Goal: Task Accomplishment & Management: Manage account settings

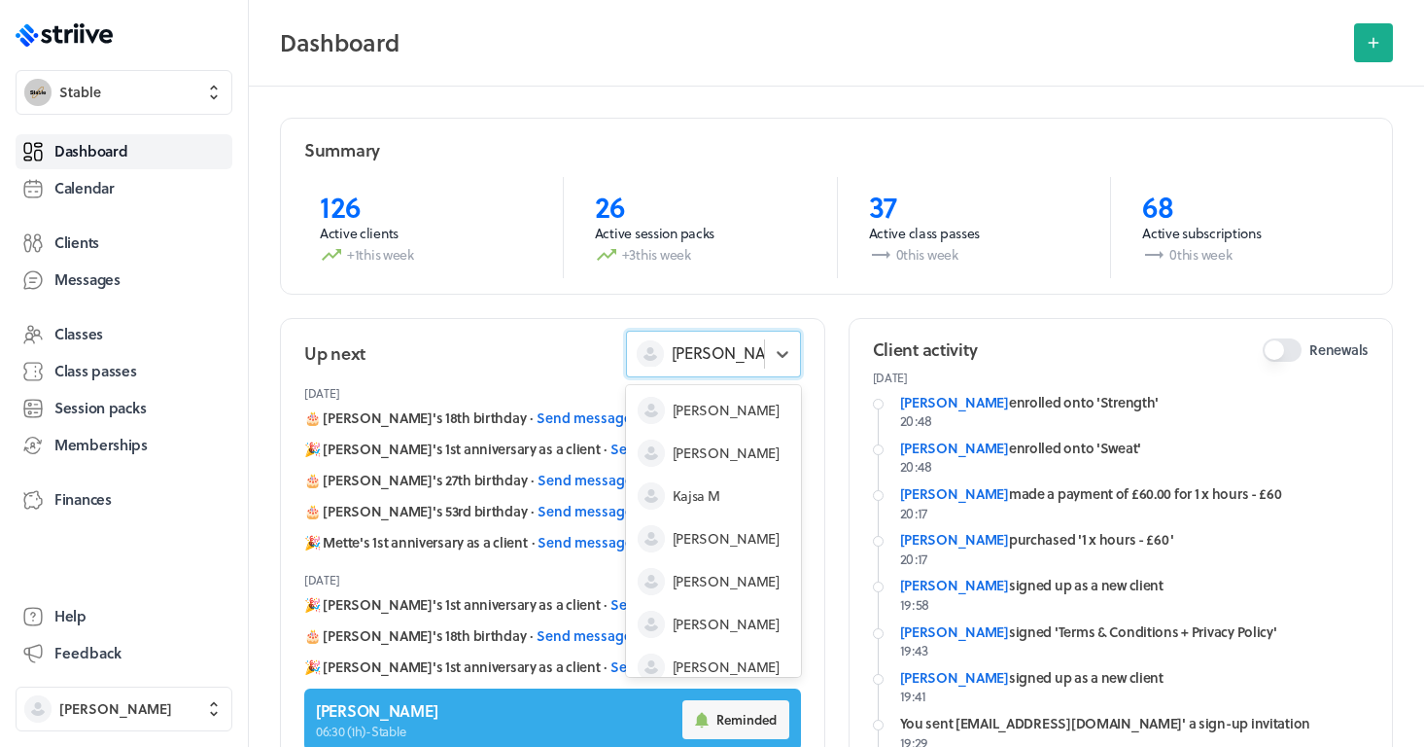
click at [724, 347] on span "[PERSON_NAME]" at bounding box center [732, 352] width 121 height 21
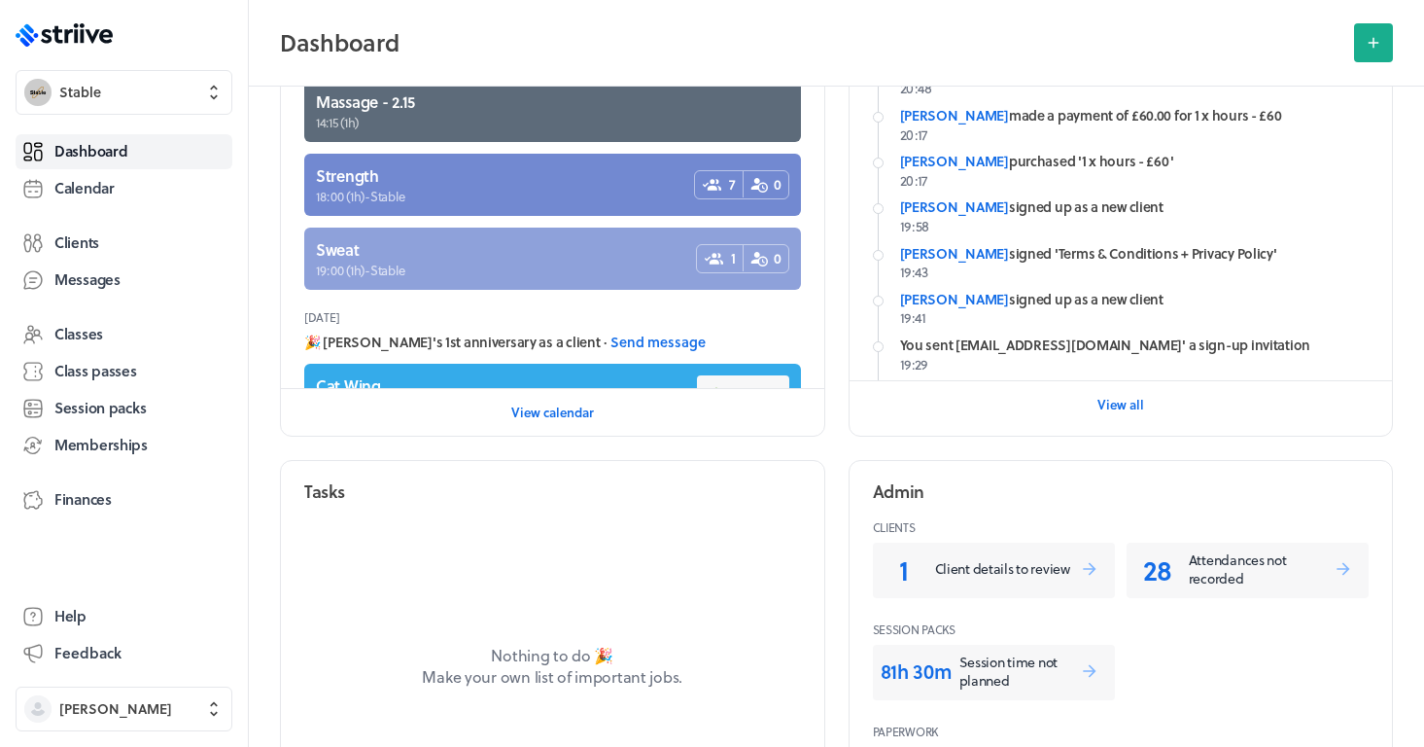
scroll to position [591, 0]
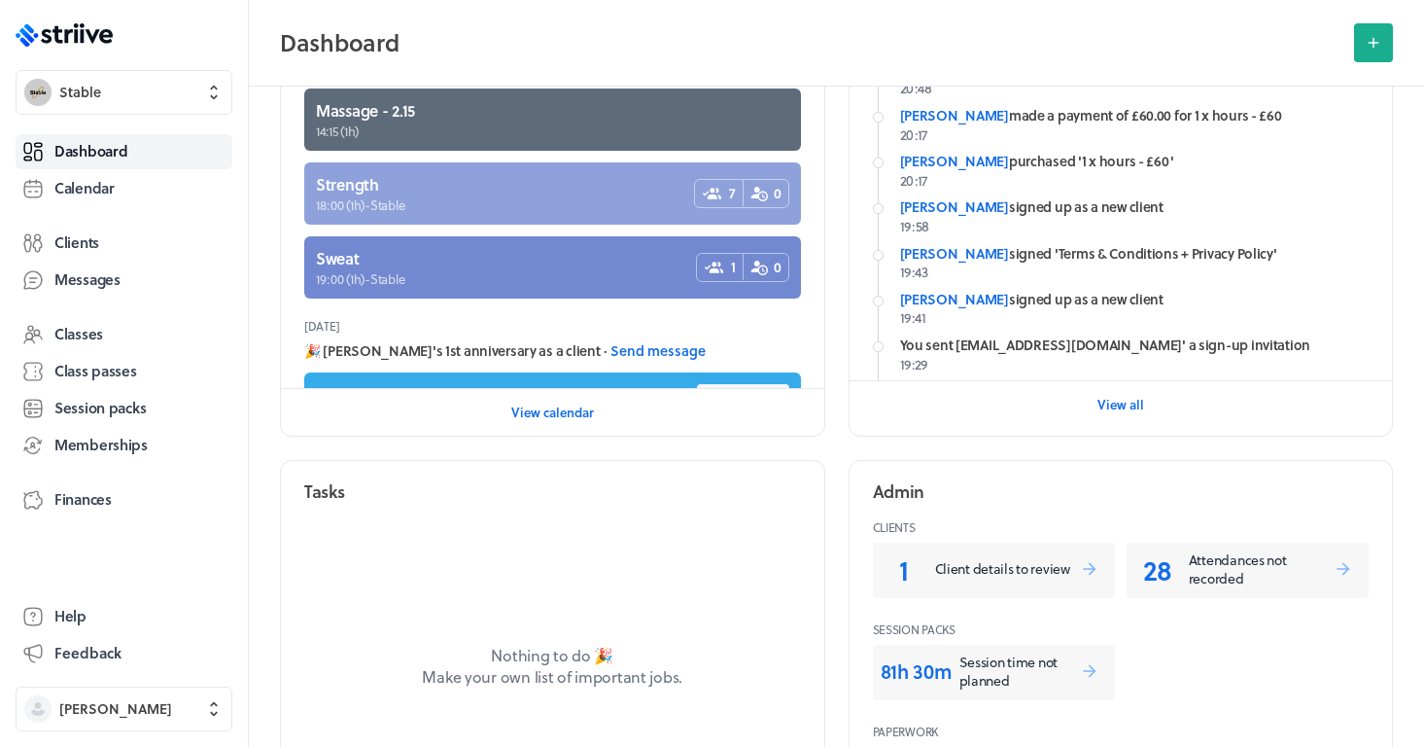
click at [635, 199] on link at bounding box center [552, 193] width 497 height 62
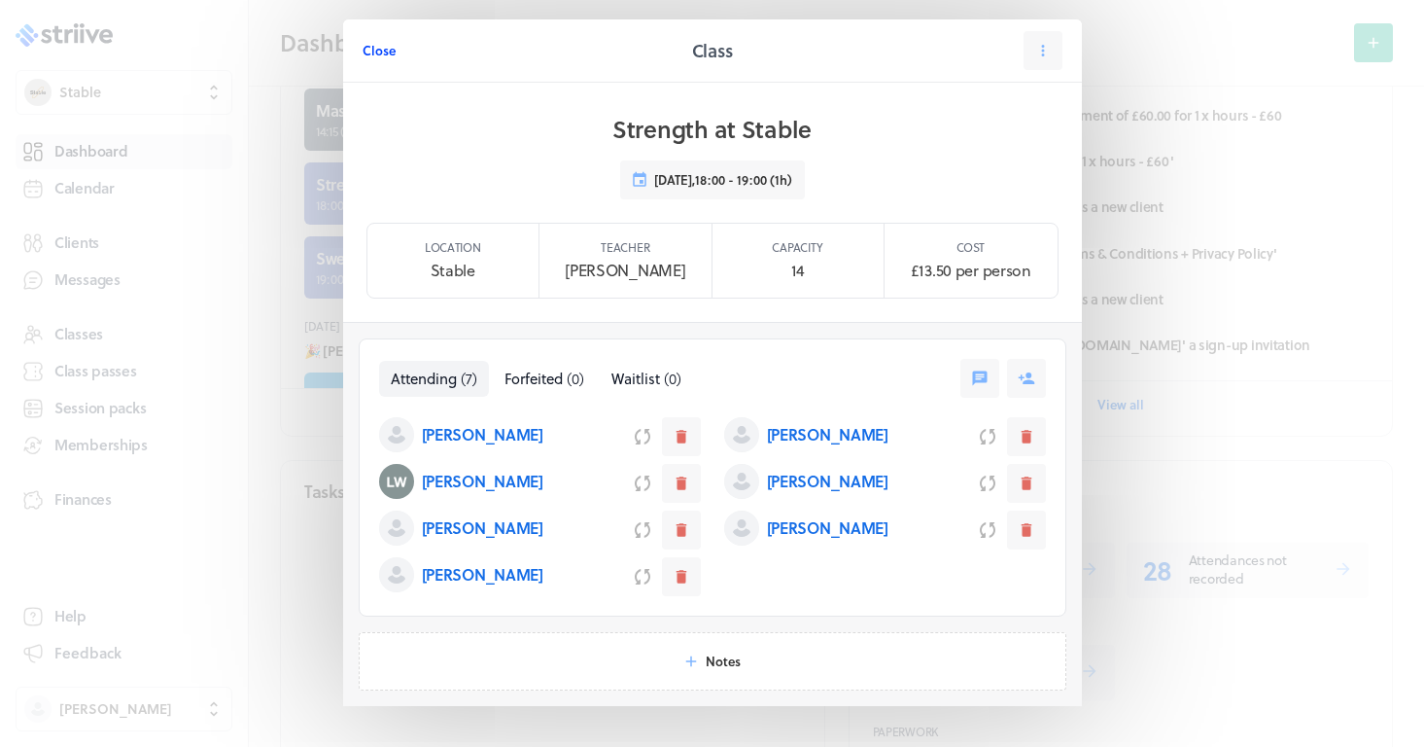
click at [387, 48] on span "Close" at bounding box center [379, 51] width 33 height 18
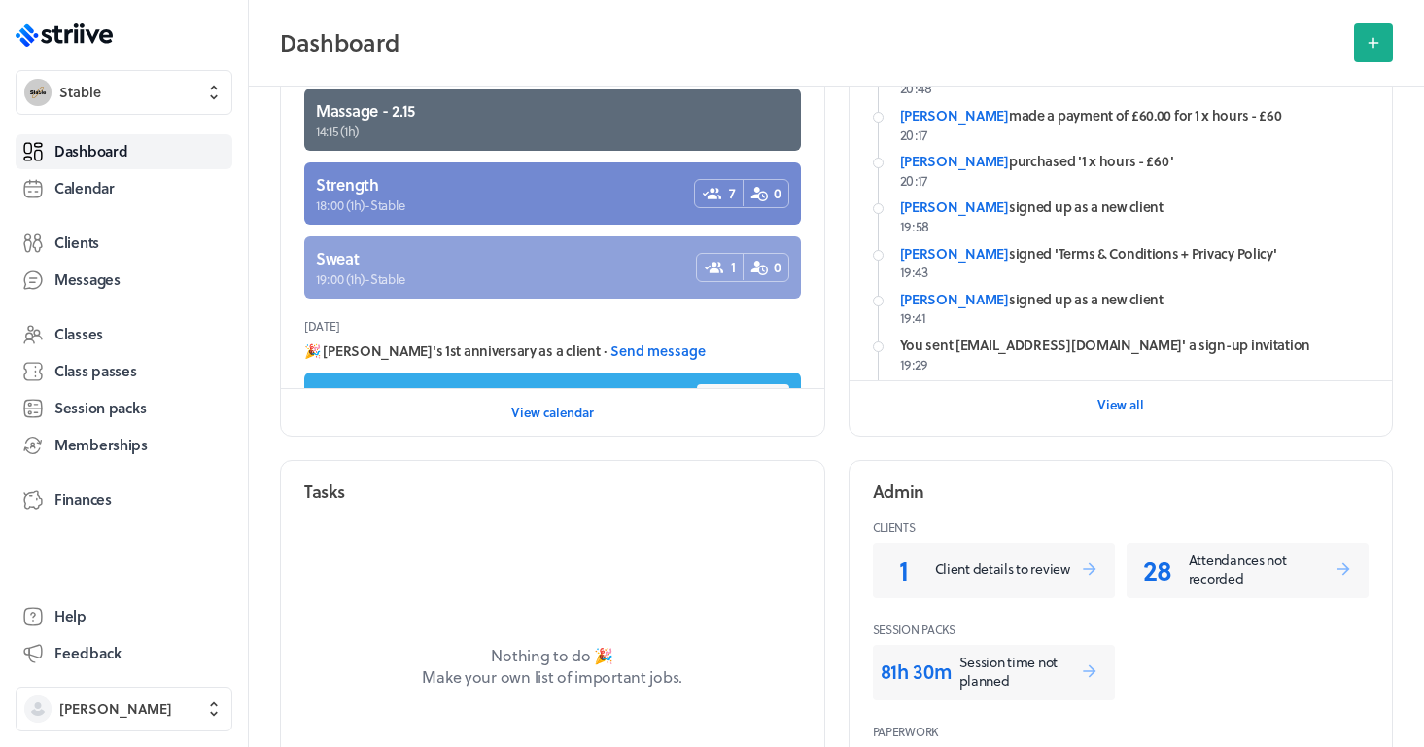
click at [471, 268] on link at bounding box center [552, 267] width 497 height 62
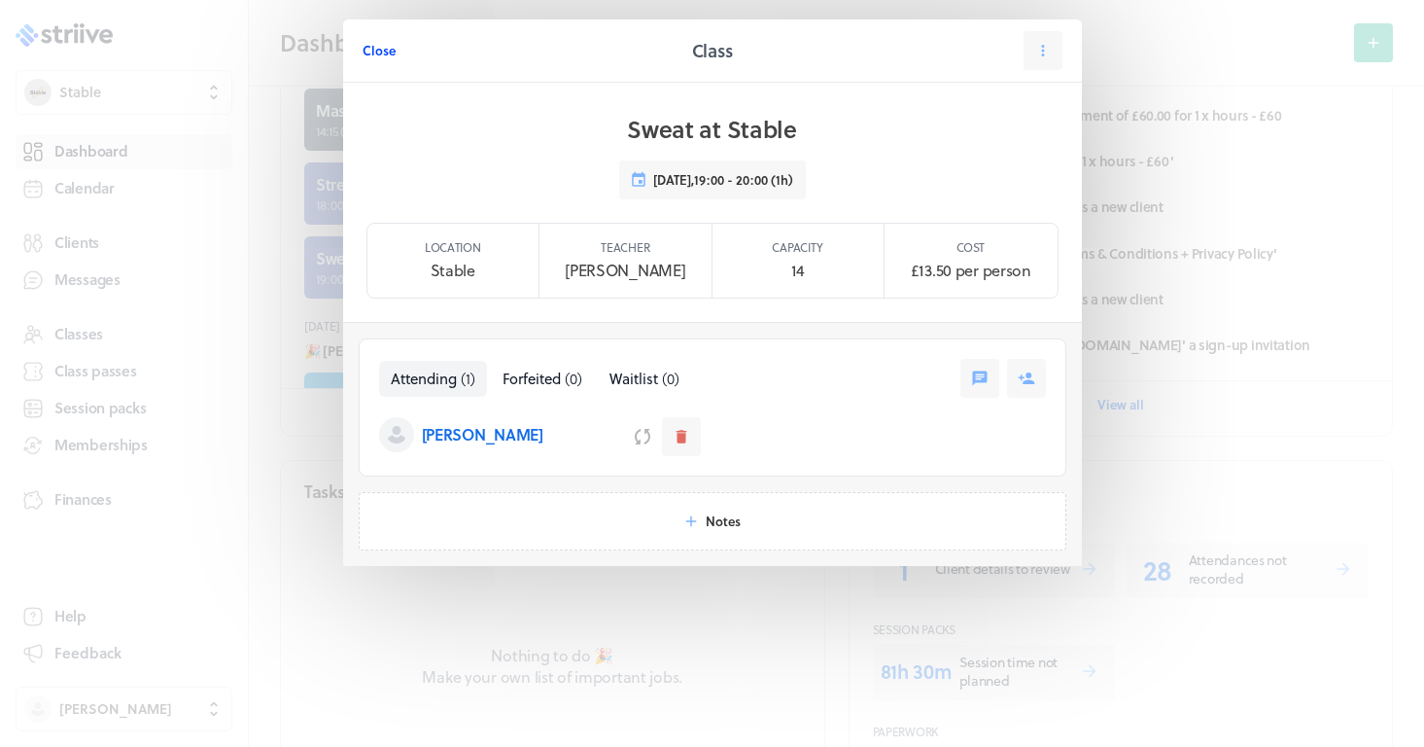
click at [389, 59] on button "Close" at bounding box center [379, 50] width 33 height 39
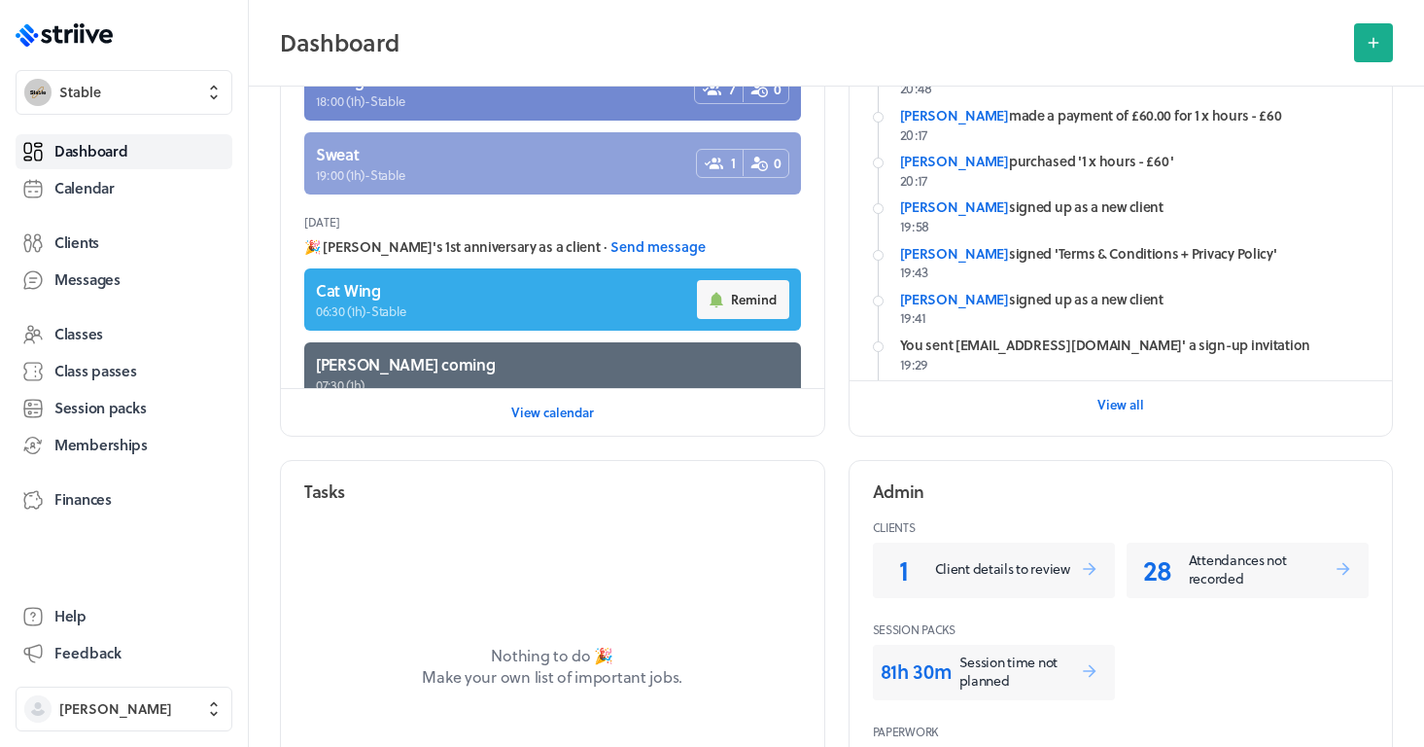
scroll to position [697, 0]
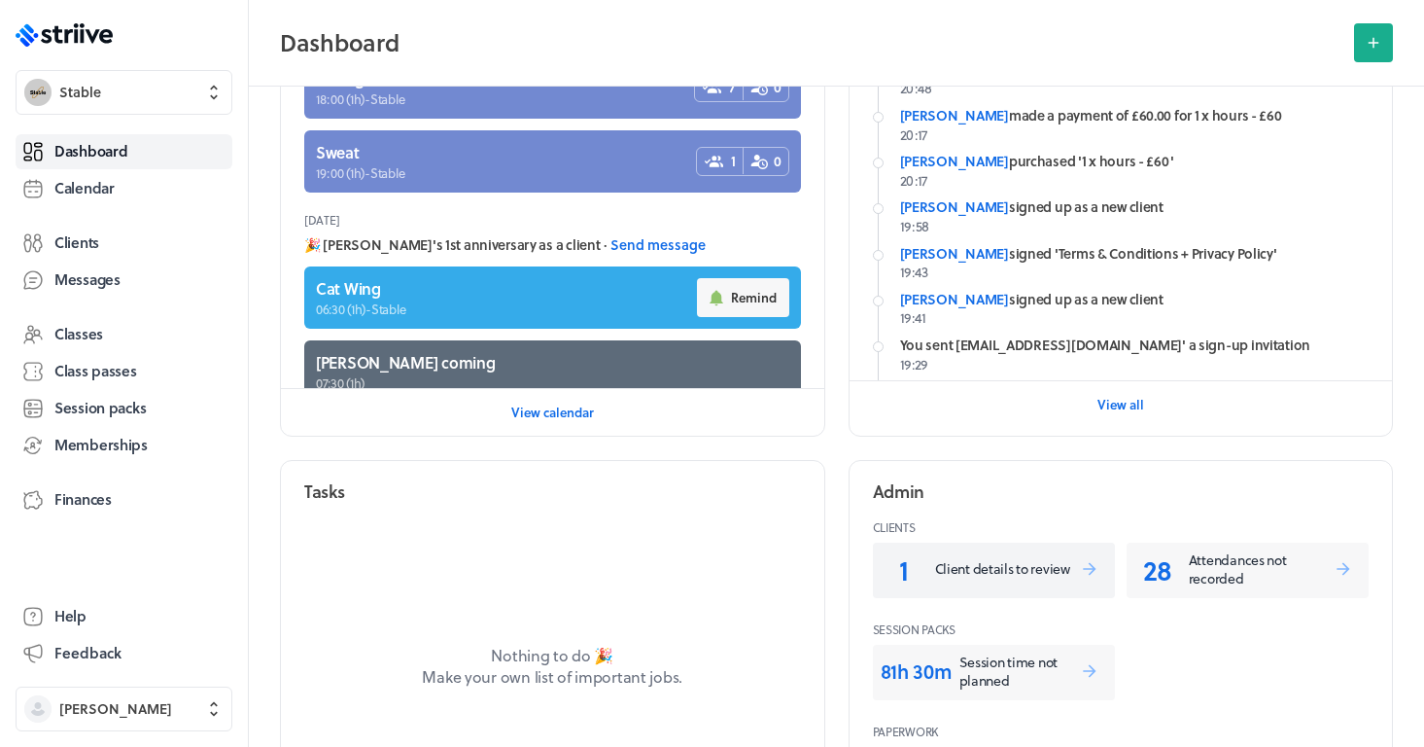
click at [951, 552] on link "1 Client details to review" at bounding box center [994, 570] width 242 height 55
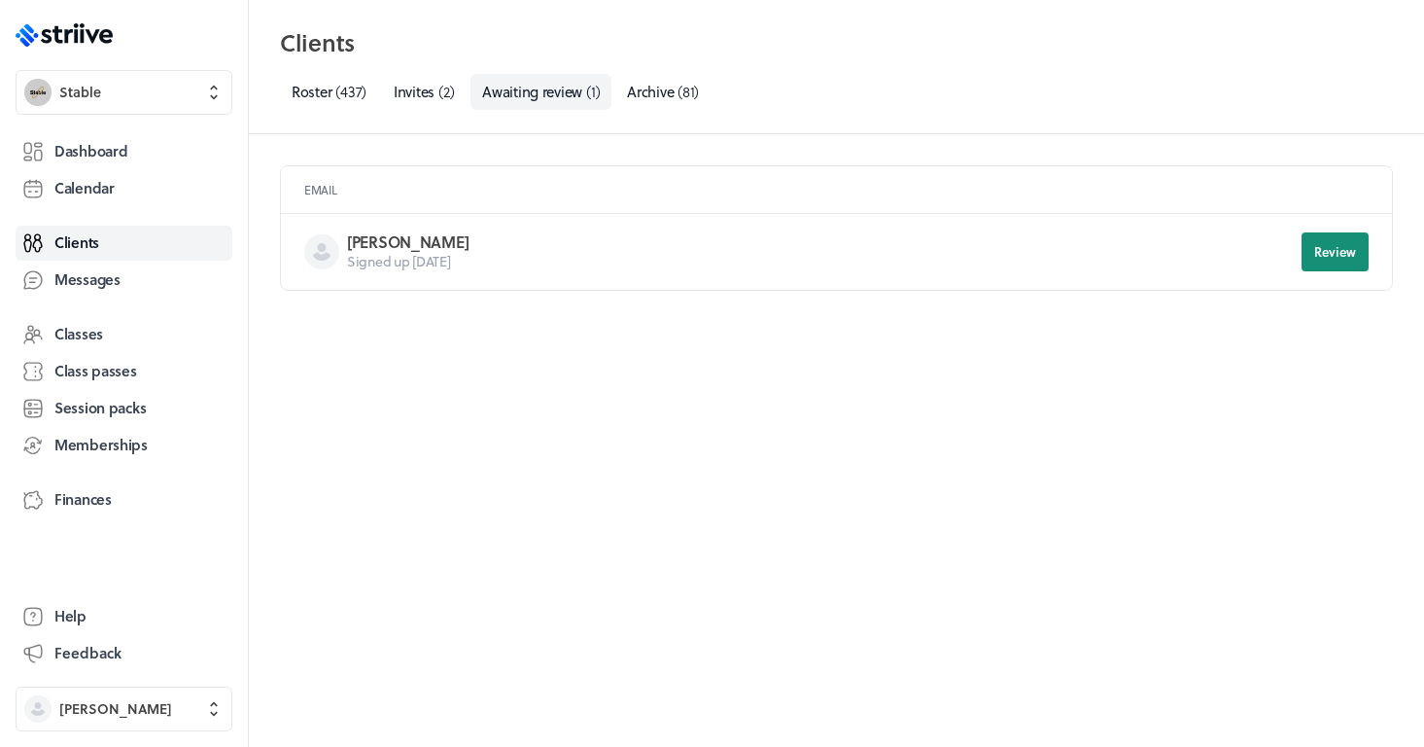
click at [1330, 264] on button "Review" at bounding box center [1335, 251] width 67 height 39
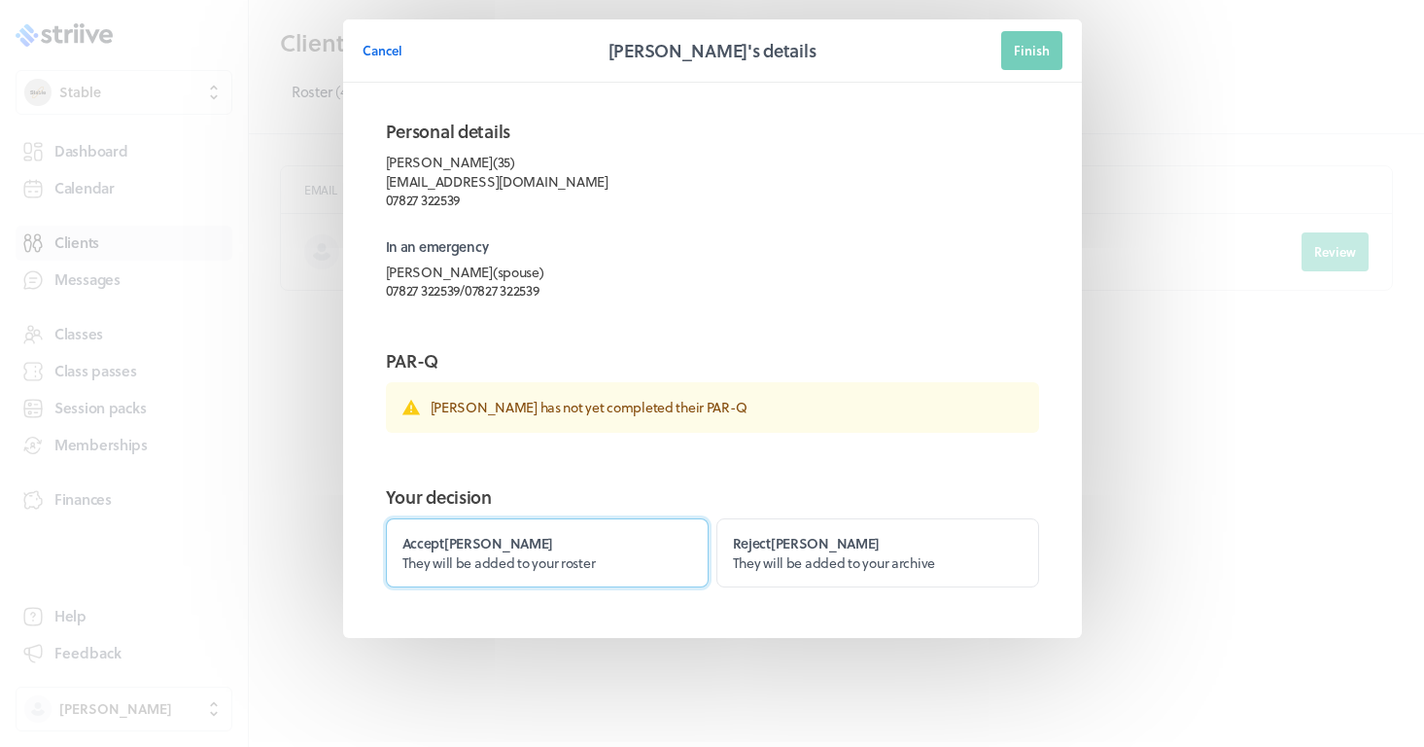
click at [498, 552] on span "They will be added to your roster" at bounding box center [499, 562] width 193 height 20
click at [0, 0] on input "Accept [PERSON_NAME] They will be added to your roster" at bounding box center [0, 0] width 0 height 0
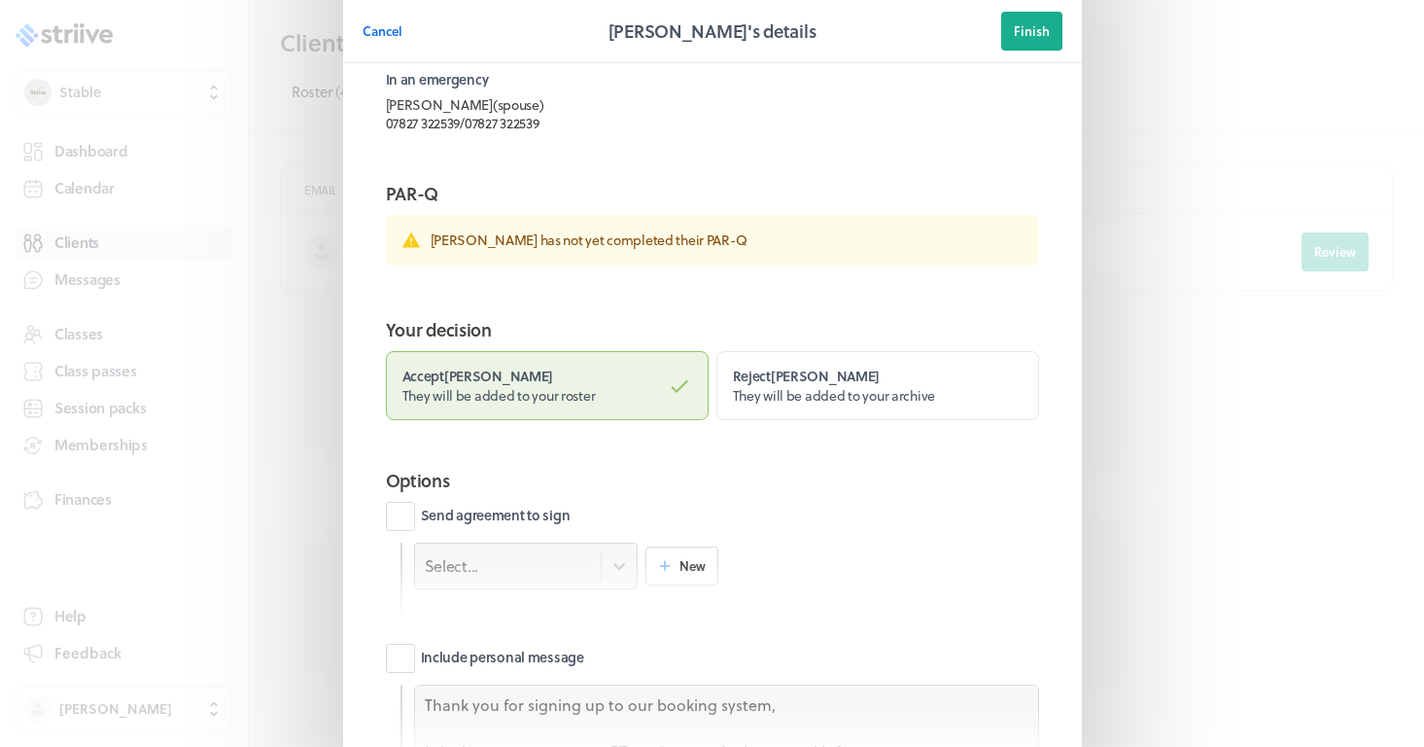
scroll to position [266, 0]
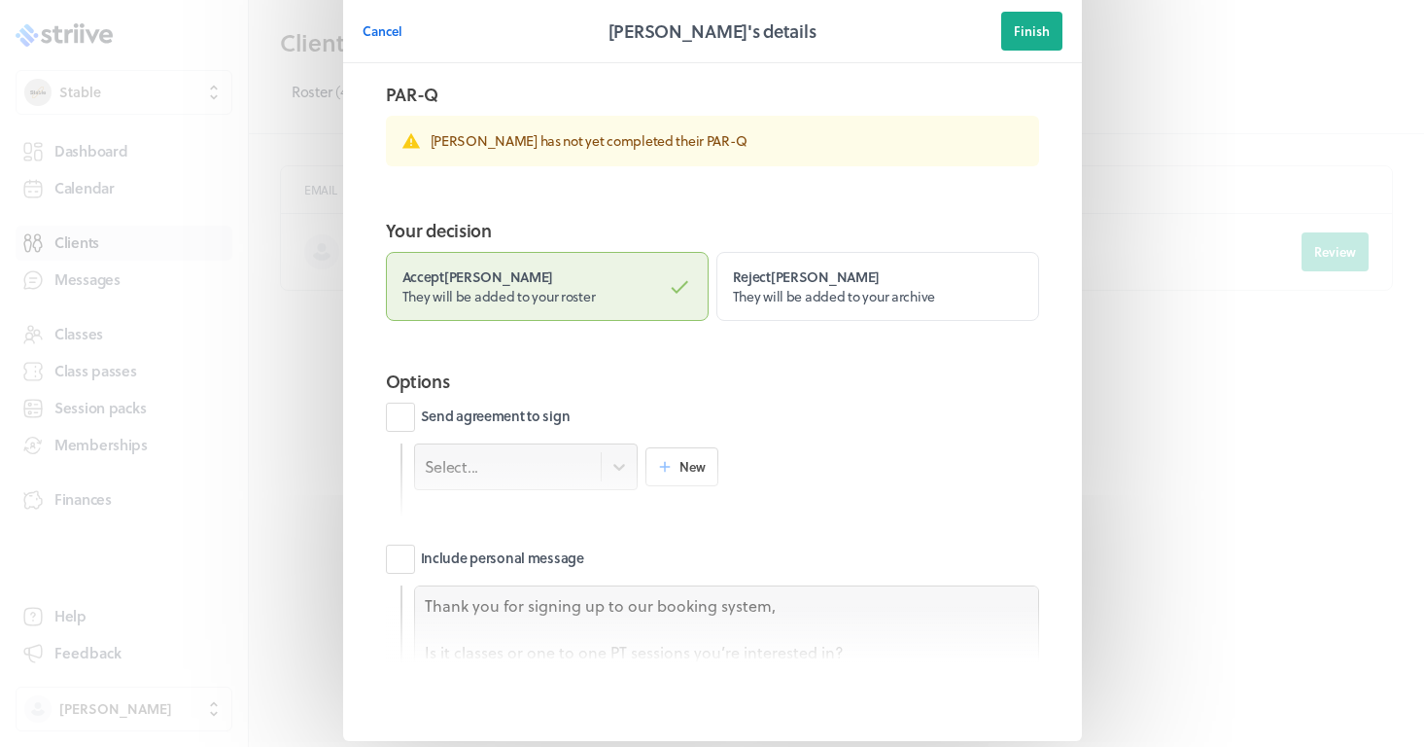
drag, startPoint x: 510, startPoint y: 414, endPoint x: 504, endPoint y: 471, distance: 56.8
click at [510, 414] on label "Send agreement to sign" at bounding box center [478, 417] width 185 height 29
click at [0, 0] on input "Send agreement to sign" at bounding box center [0, 0] width 0 height 0
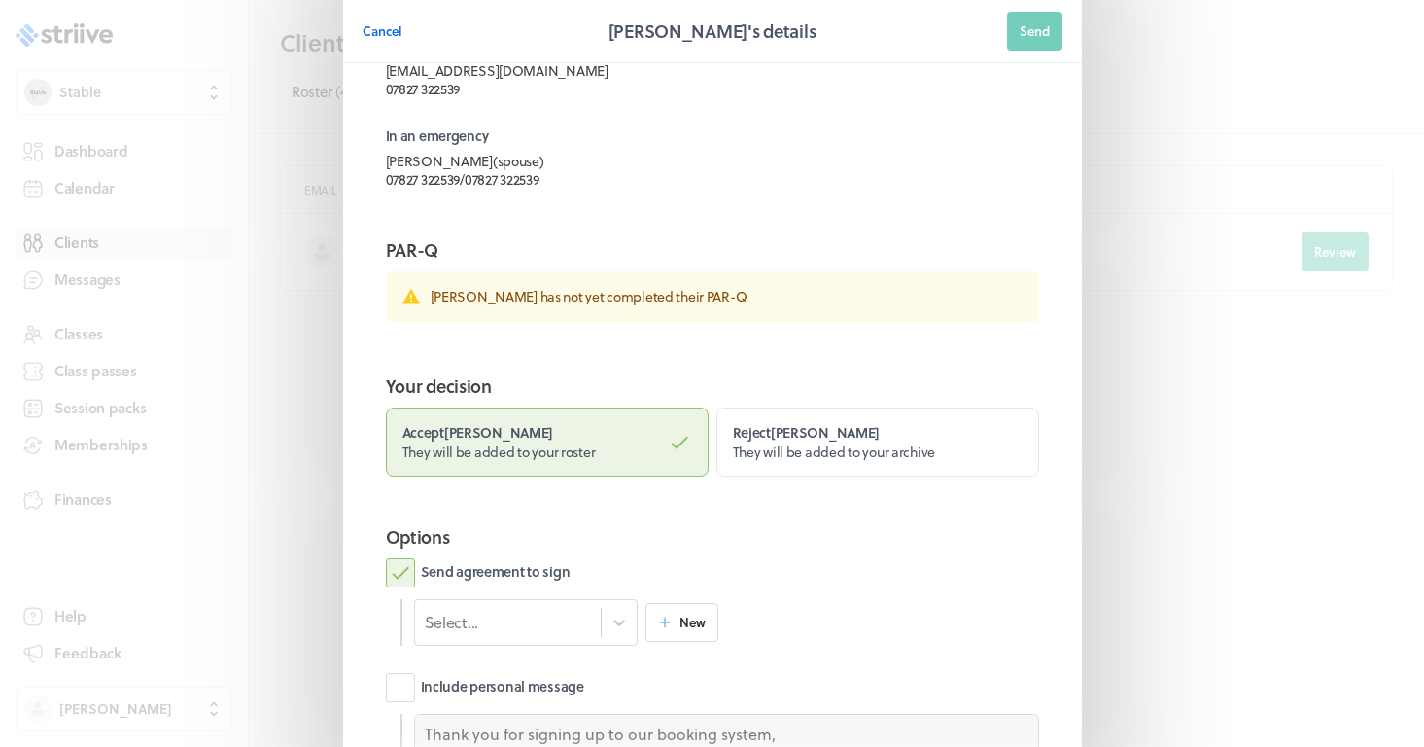
scroll to position [99, 0]
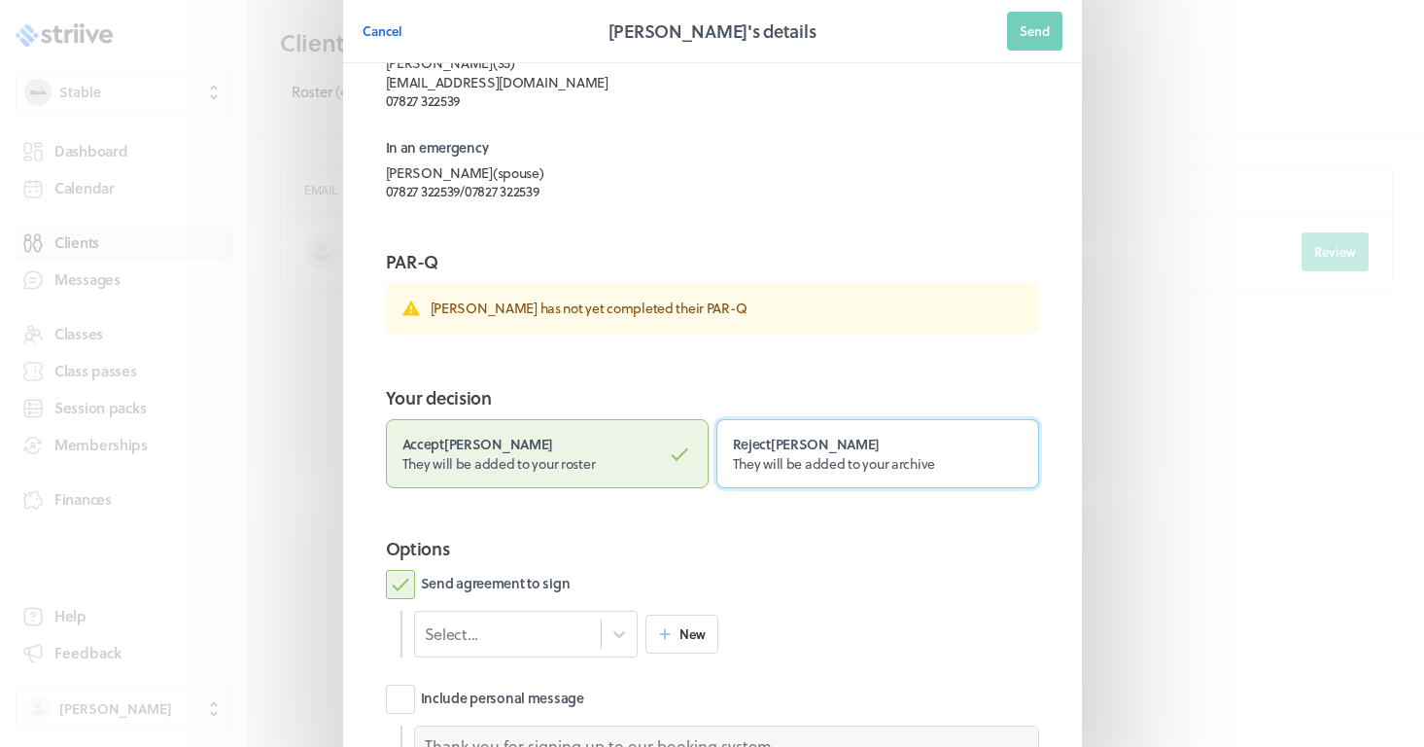
click at [846, 441] on label "Reject [PERSON_NAME] They will be added to your archive" at bounding box center [878, 453] width 323 height 69
click at [0, 0] on input "Reject [PERSON_NAME] They will be added to your archive" at bounding box center [0, 0] width 0 height 0
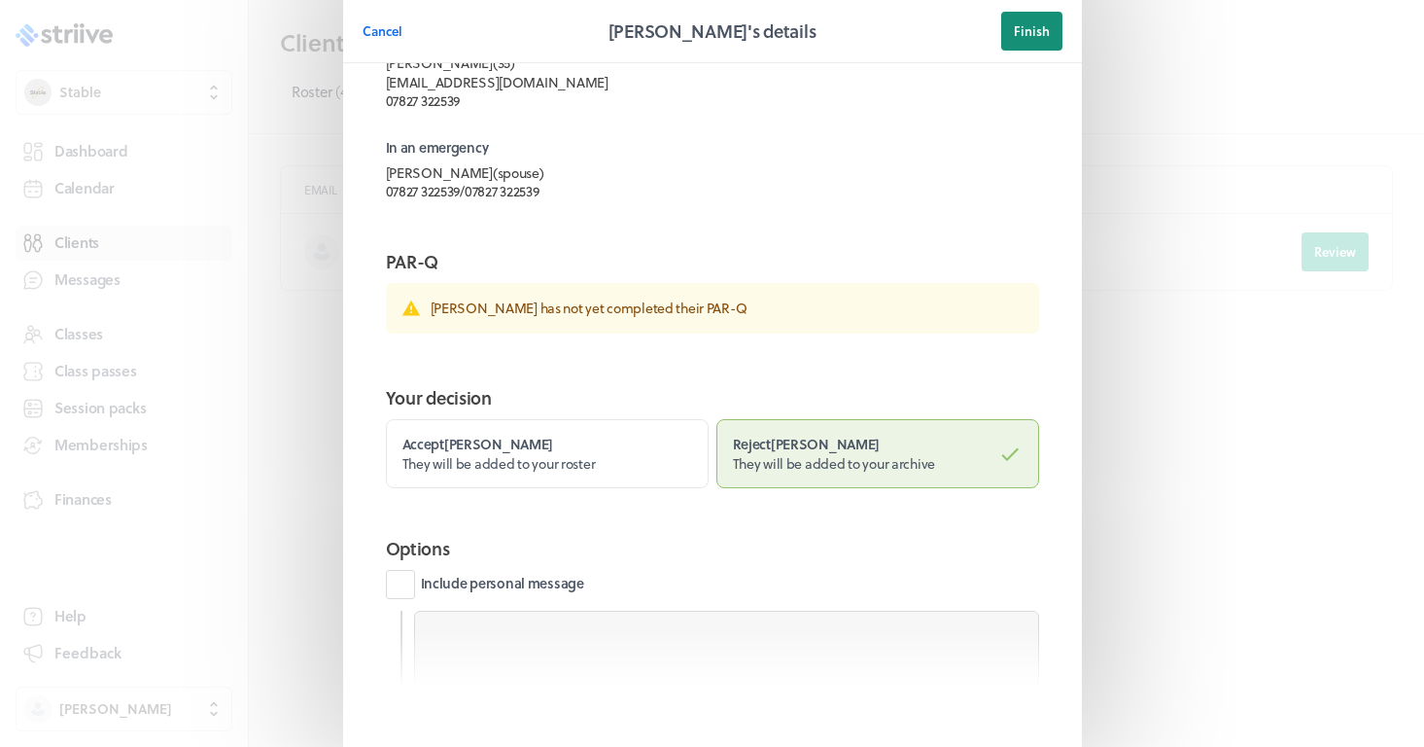
click at [1032, 35] on span "Finish" at bounding box center [1032, 31] width 36 height 18
